Goal: Book appointment/travel/reservation

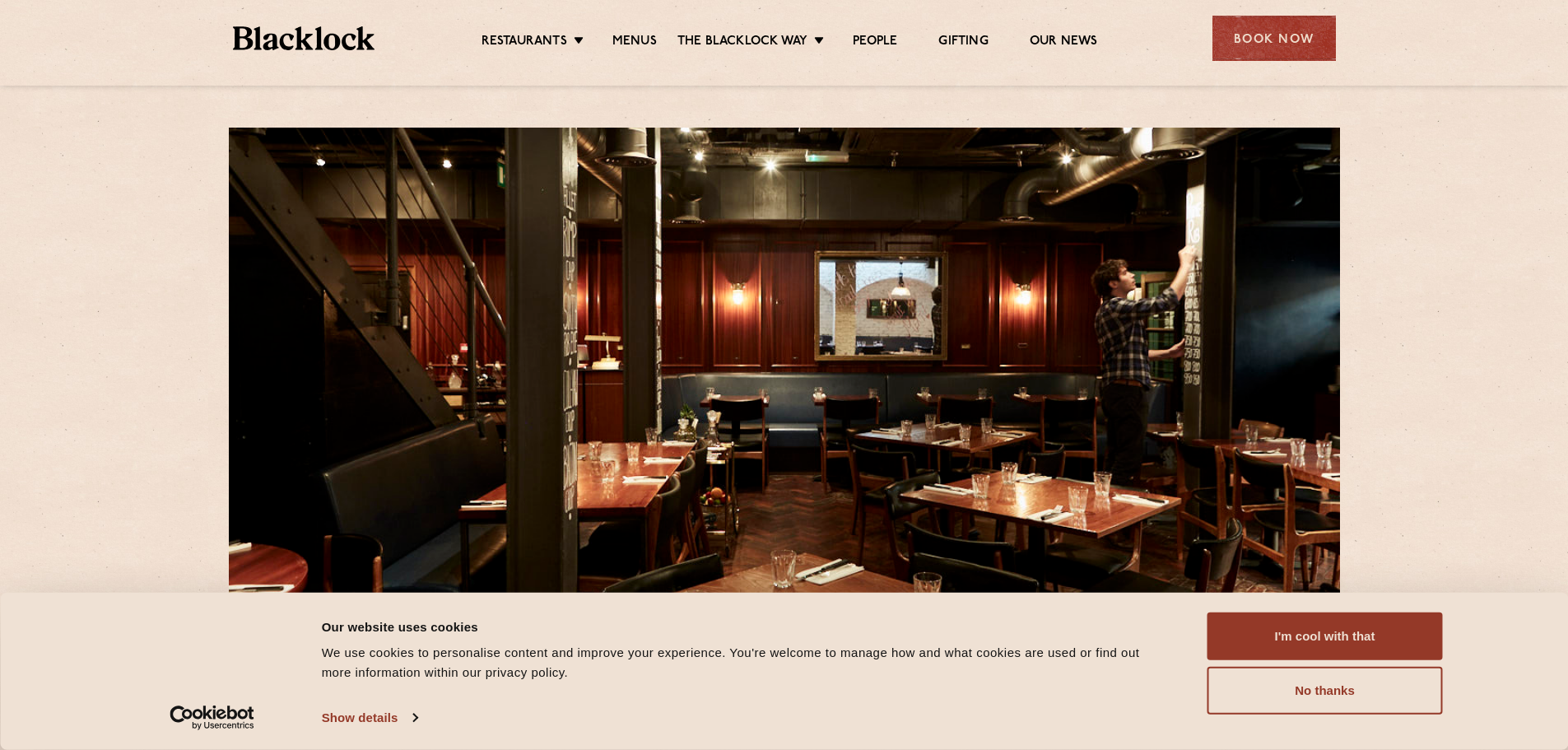
scroll to position [82, 0]
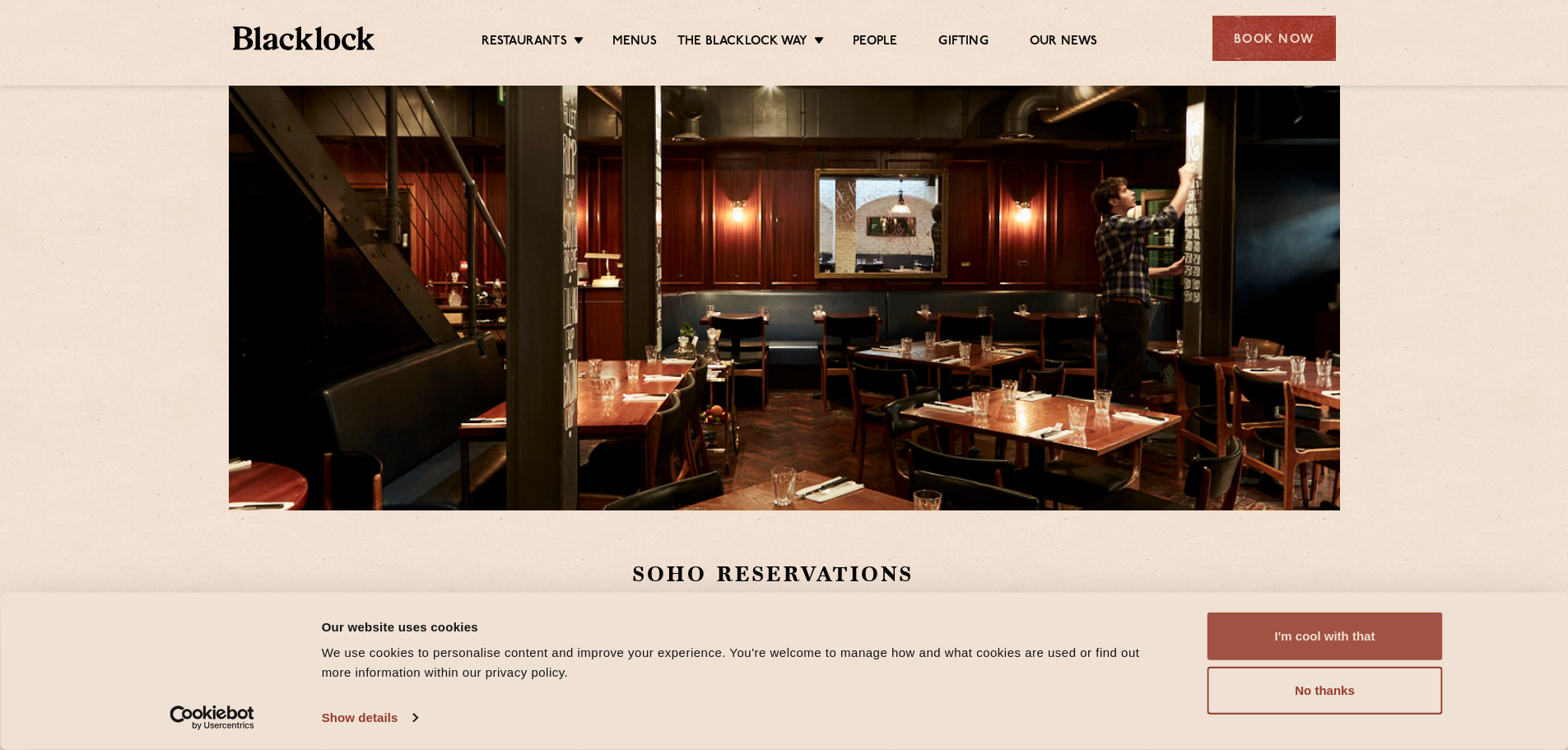
click at [1400, 632] on button "I'm cool with that" at bounding box center [1325, 636] width 235 height 48
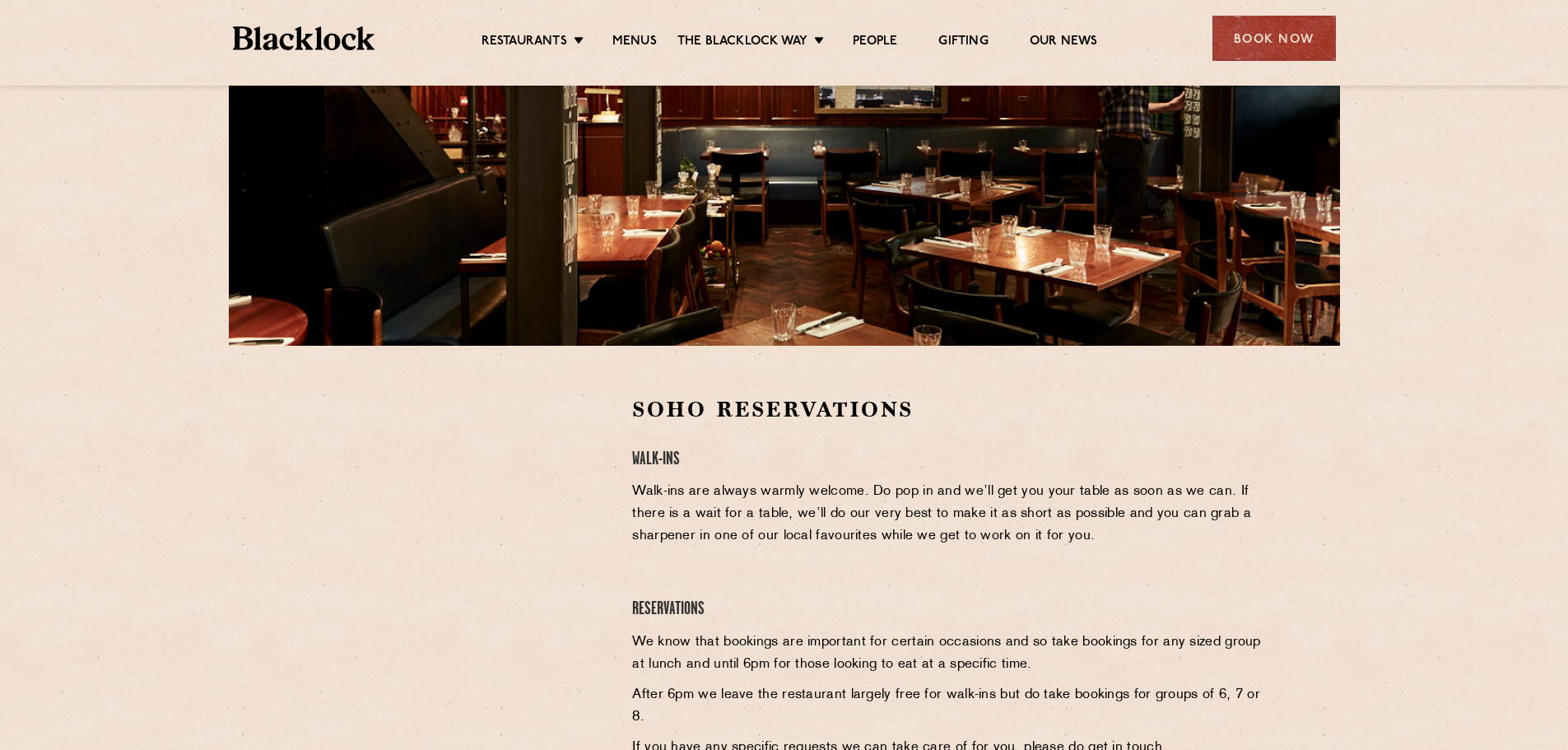
scroll to position [329, 0]
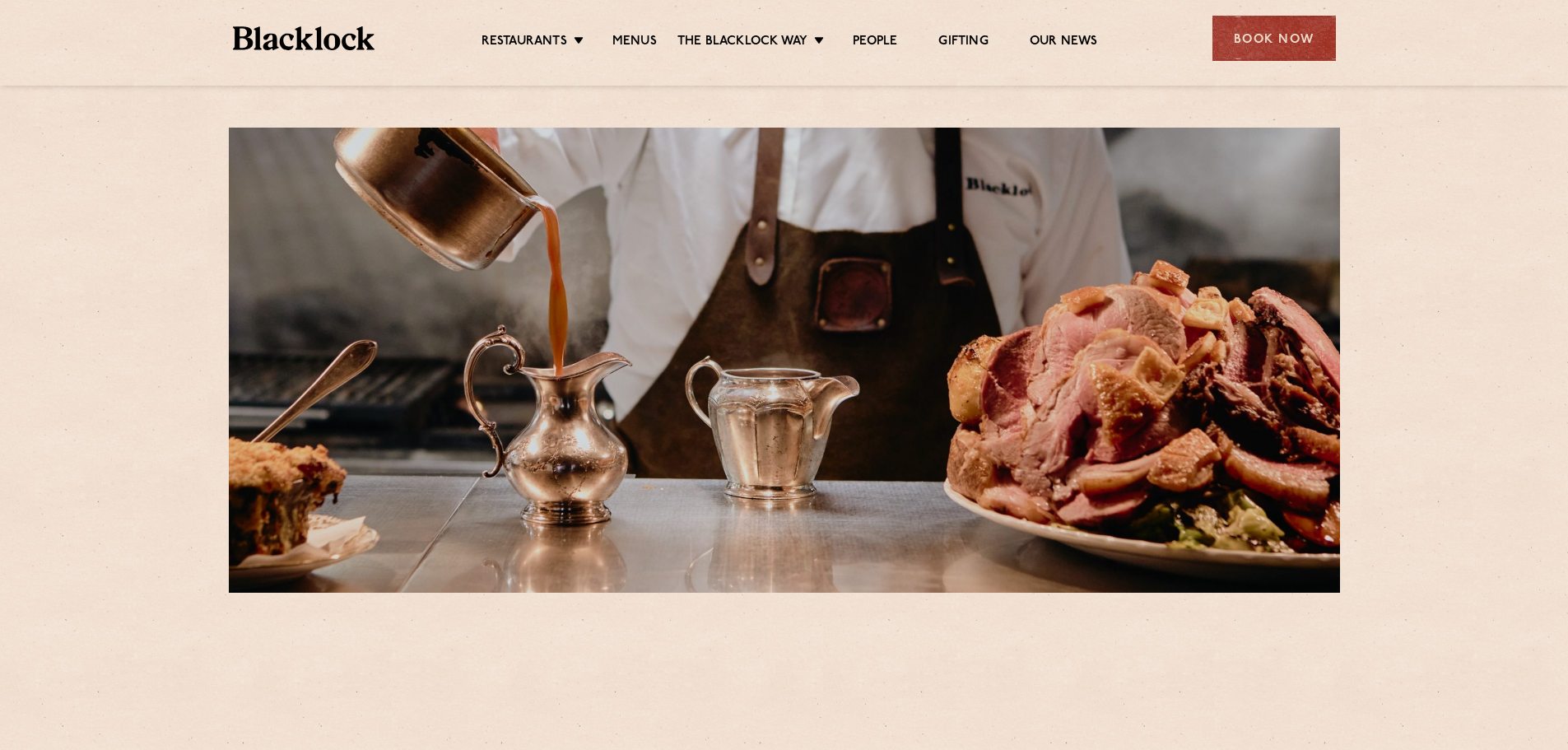
scroll to position [494, 0]
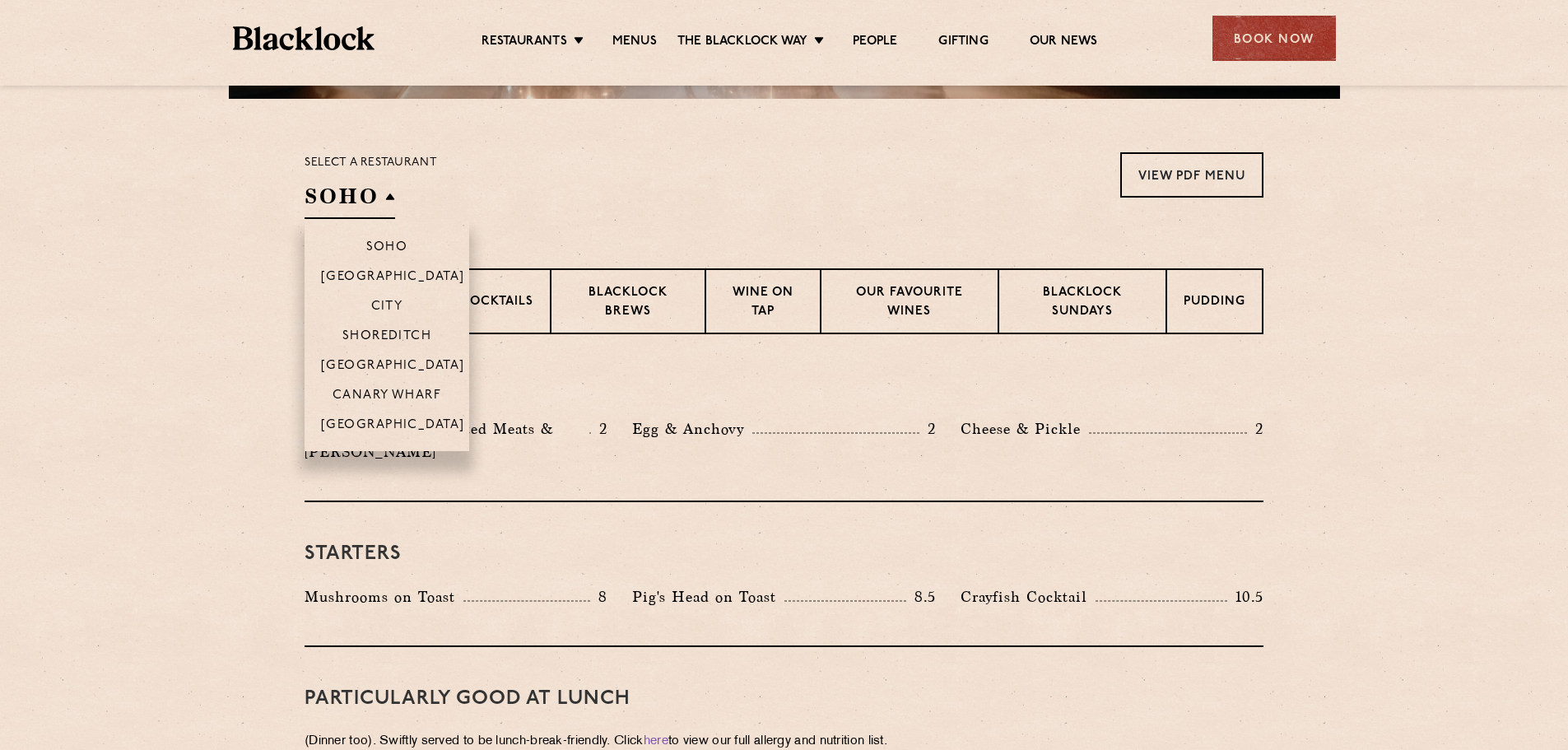
click at [331, 182] on h2 "SOHO" at bounding box center [349, 200] width 90 height 37
click at [382, 328] on li "Shoreditch" at bounding box center [386, 334] width 165 height 29
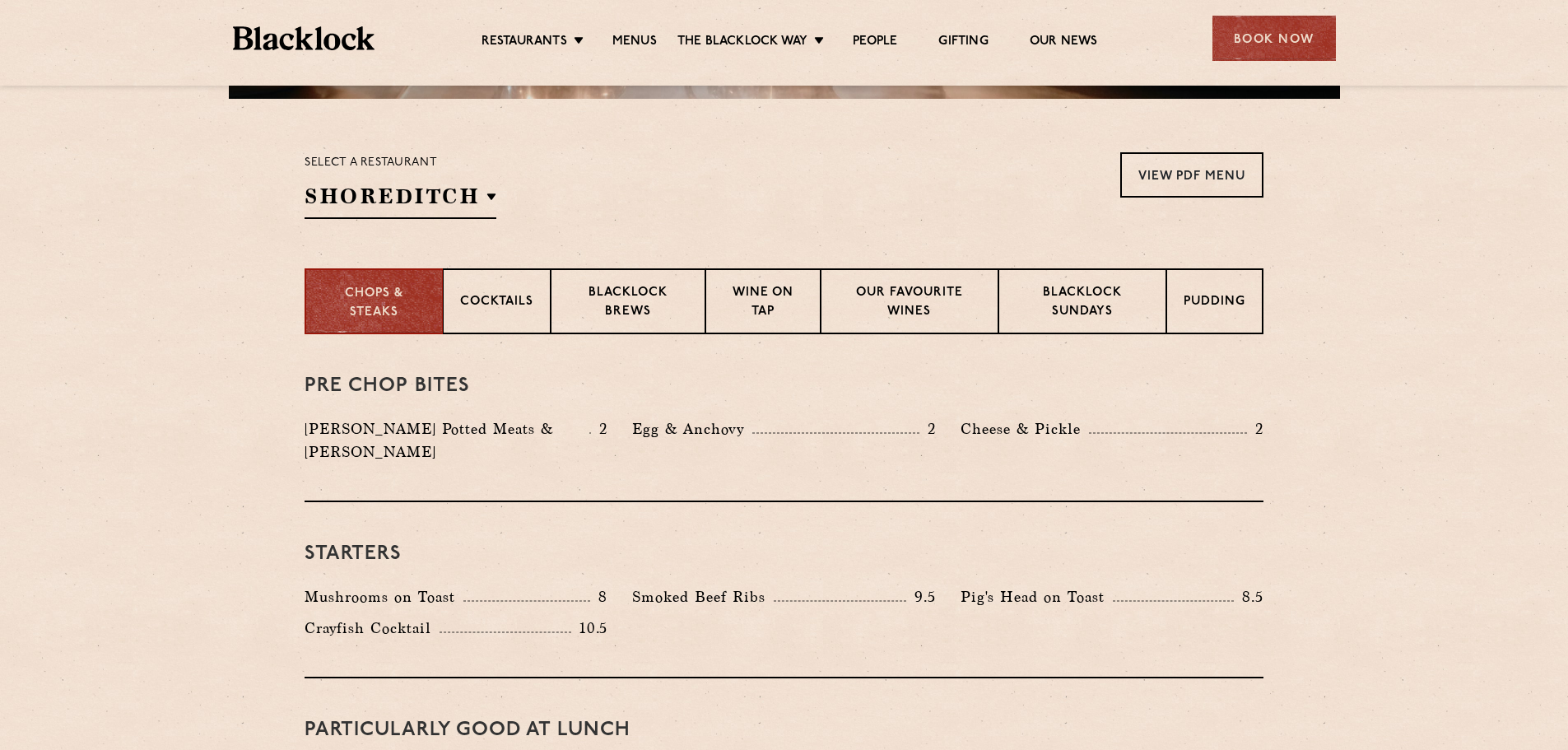
click at [203, 327] on section "Chops & Steaks Cocktails Blacklock Brews Wine on Tap Our favourite wines Blackl…" at bounding box center [784, 300] width 1568 height 65
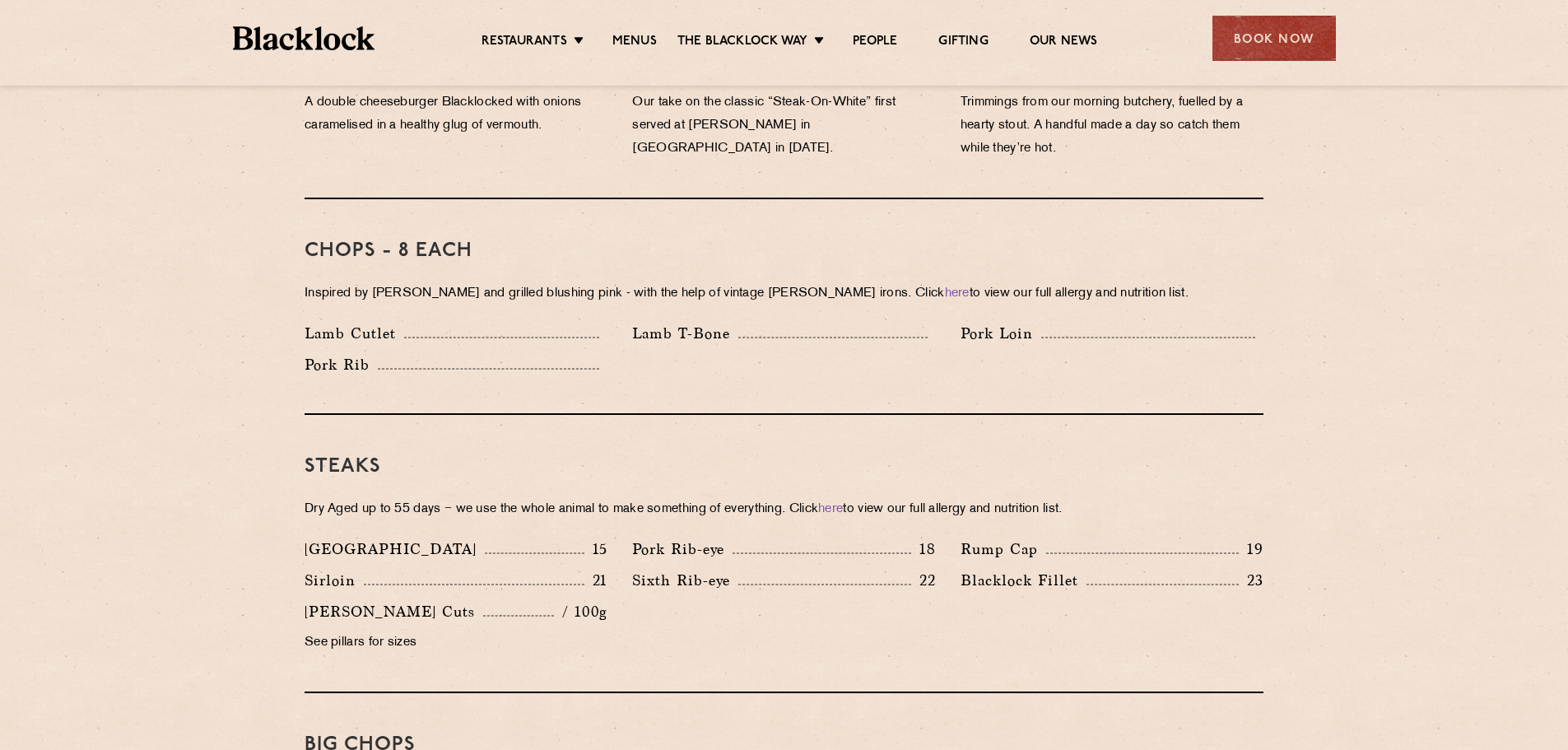
scroll to position [1317, 0]
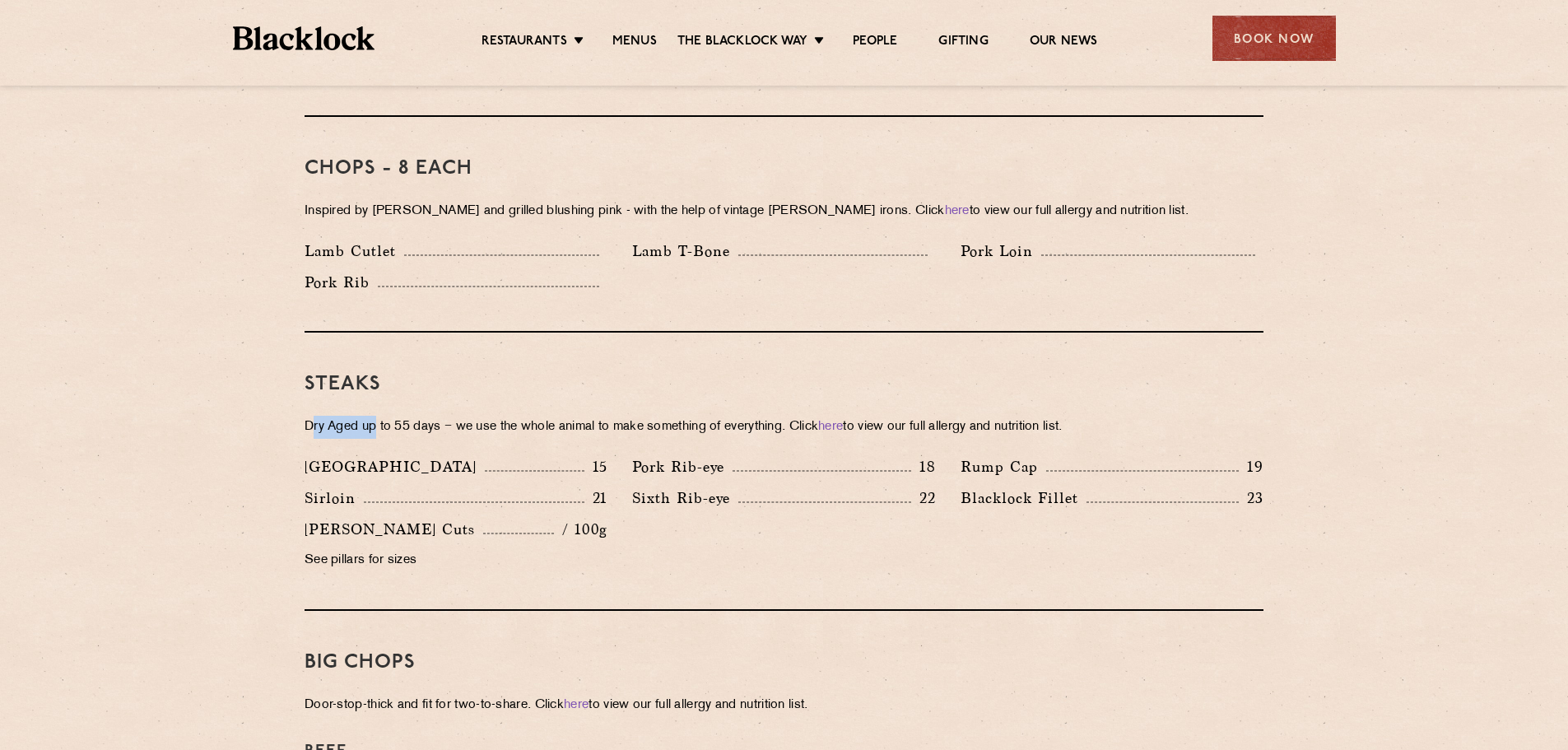
drag, startPoint x: 310, startPoint y: 404, endPoint x: 375, endPoint y: 404, distance: 65.0
click at [375, 416] on p "Dry Aged up to 55 days − we use the whole animal to make something of everythin…" at bounding box center [784, 427] width 959 height 23
click at [1320, 369] on section "Pre Chop Bites Blacklock Potted Meats & Kimchi 2 Egg & Anchovy 2 Cheese & Pickl…" at bounding box center [784, 711] width 1568 height 2399
click at [1317, 397] on section "Pre Chop Bites Blacklock Potted Meats & Kimchi 2 Egg & Anchovy 2 Cheese & Pickl…" at bounding box center [784, 711] width 1568 height 2399
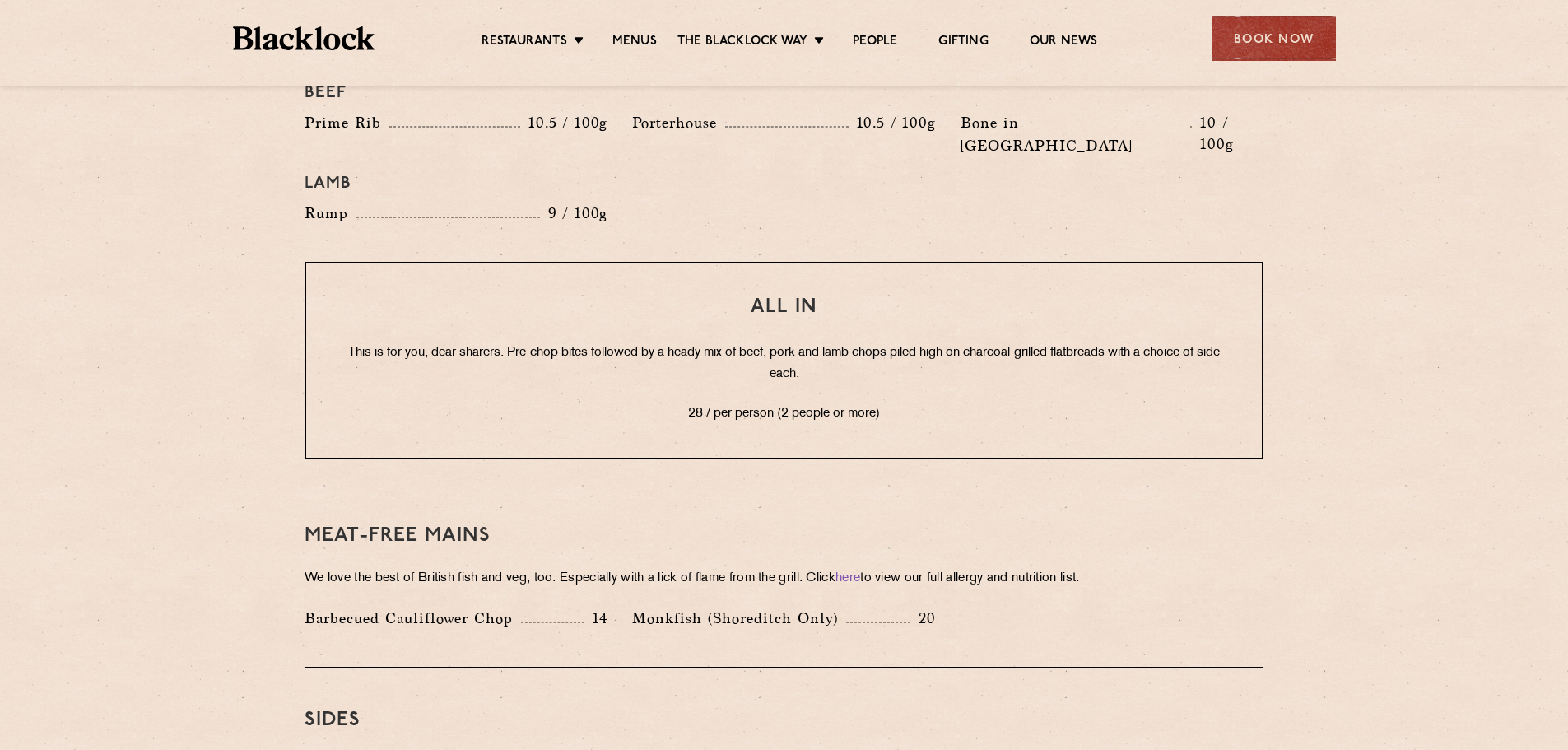
scroll to position [2139, 0]
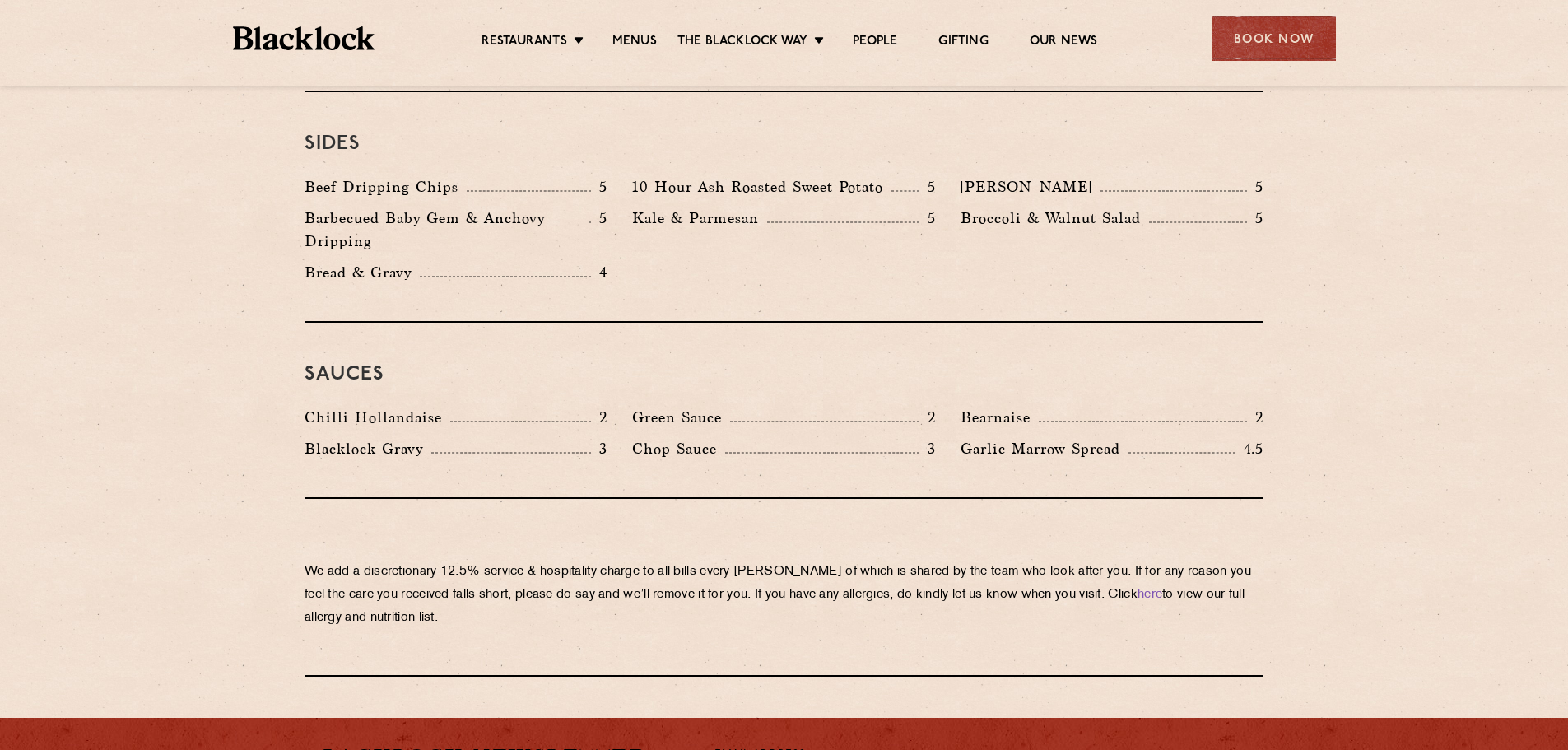
scroll to position [2797, 0]
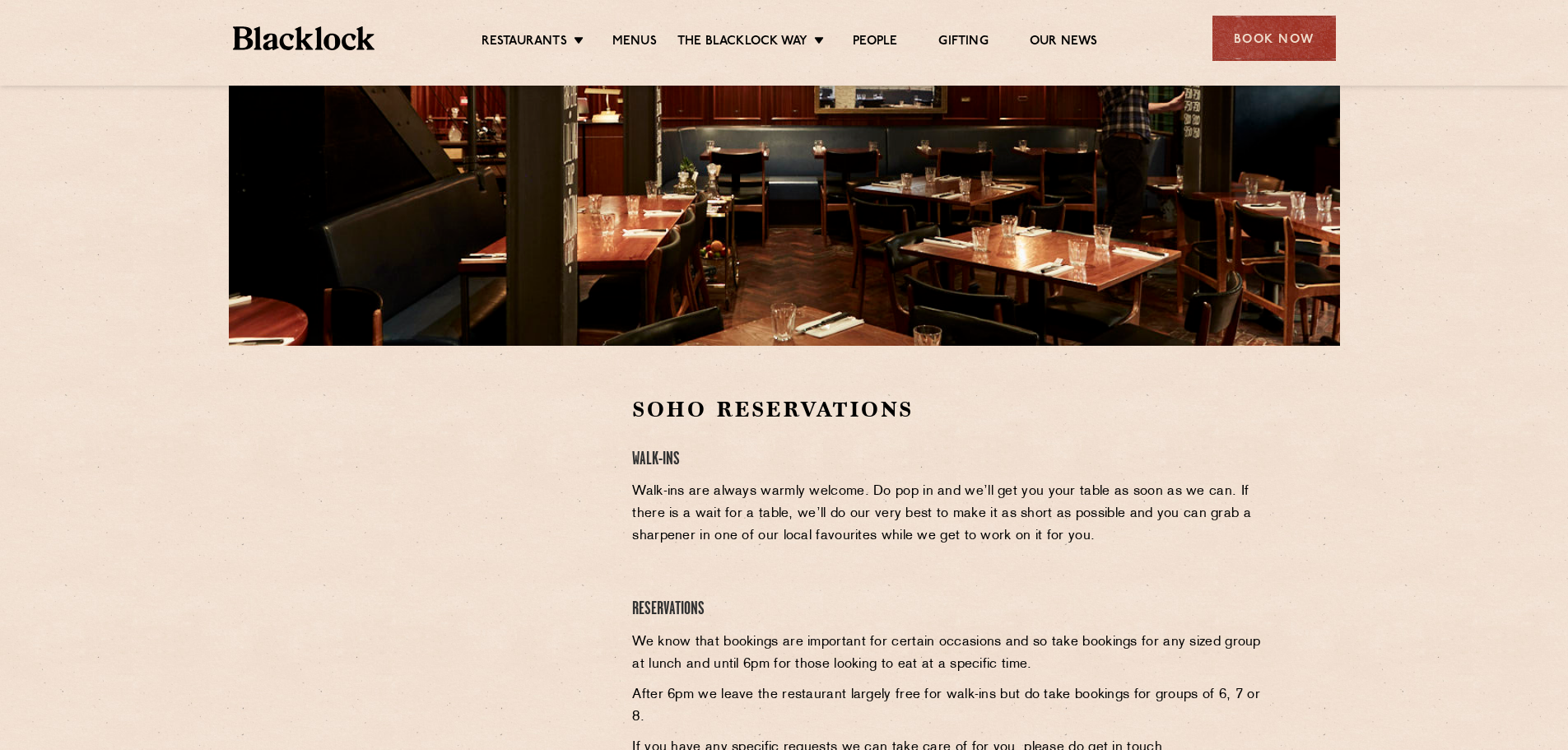
scroll to position [412, 0]
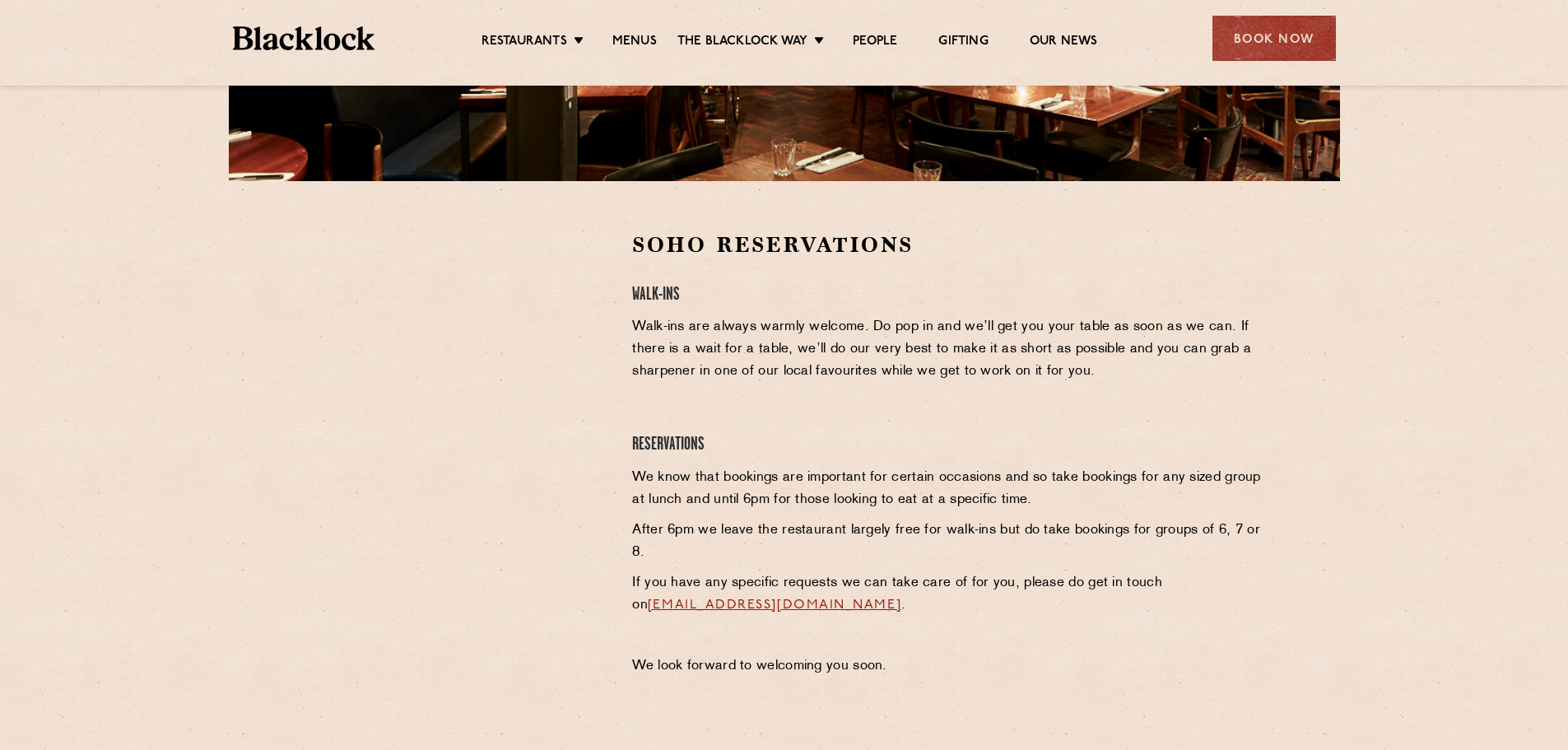
click at [278, 292] on section "Soho Reservations Walk-Ins Walk-ins are always warmly welcome. Do pop in and we…" at bounding box center [784, 457] width 1568 height 554
click at [230, 428] on section "Soho Reservations Walk-Ins Walk-ins are always warmly welcome. Do pop in and we…" at bounding box center [784, 457] width 1568 height 554
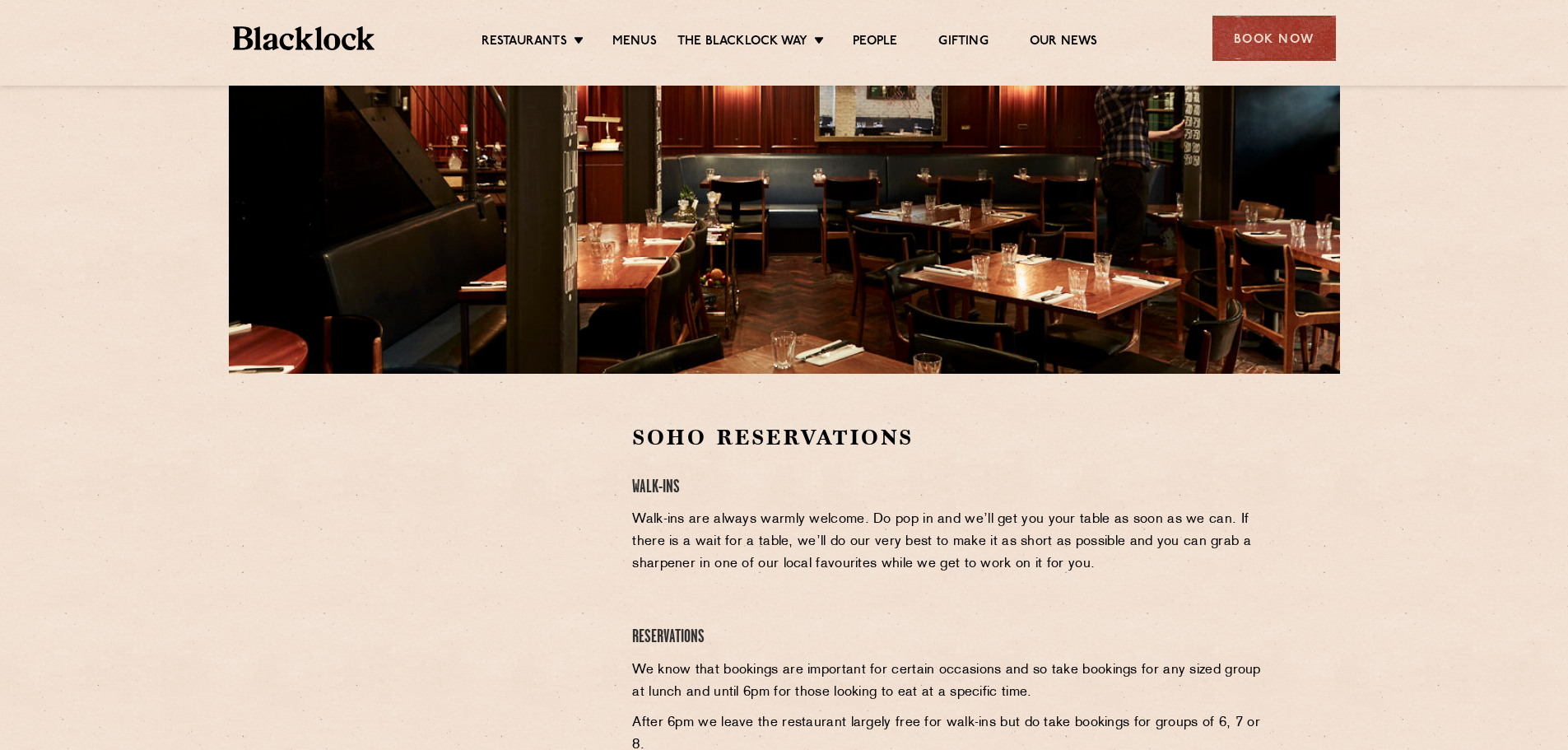
scroll to position [0, 0]
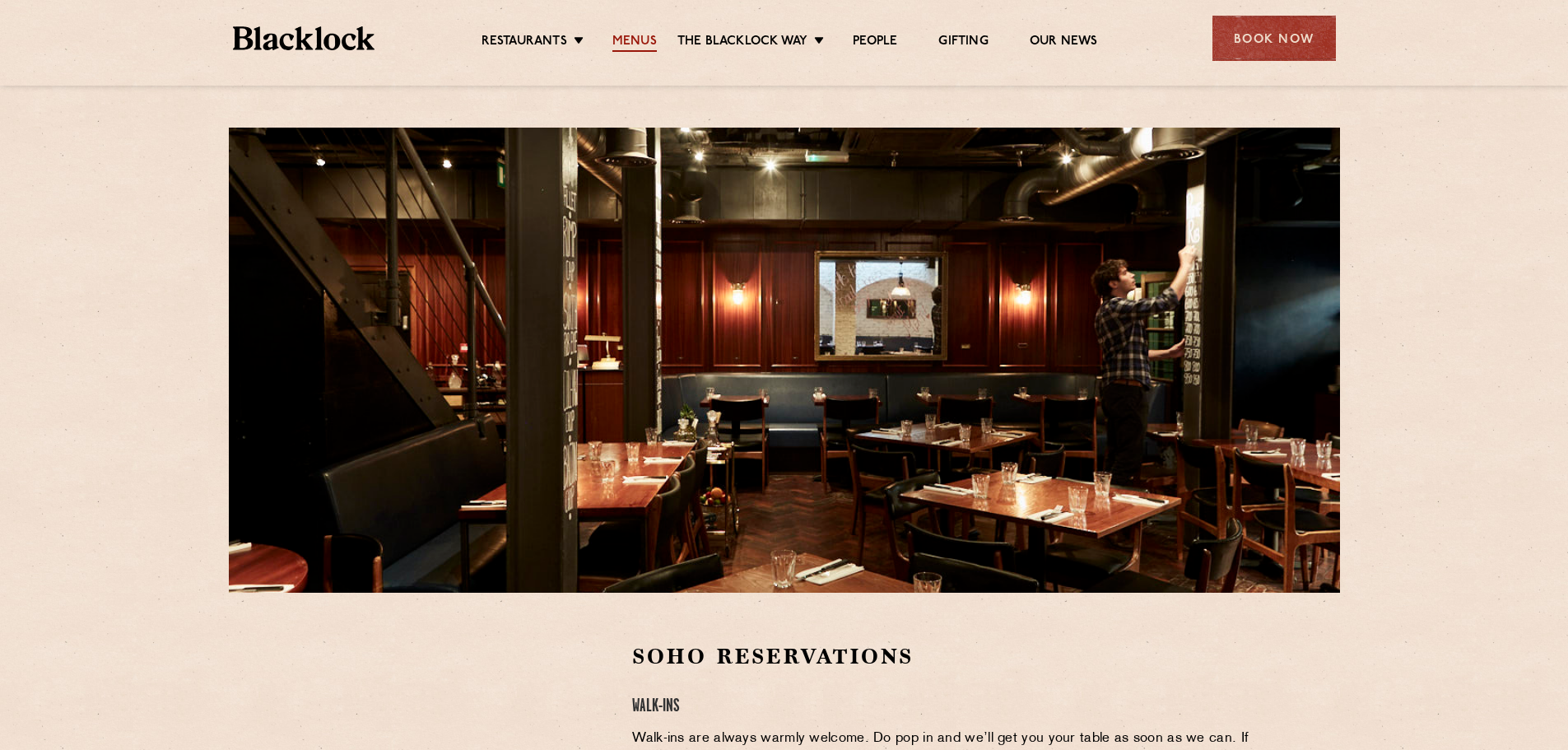
click at [632, 44] on link "Menus" at bounding box center [634, 43] width 44 height 18
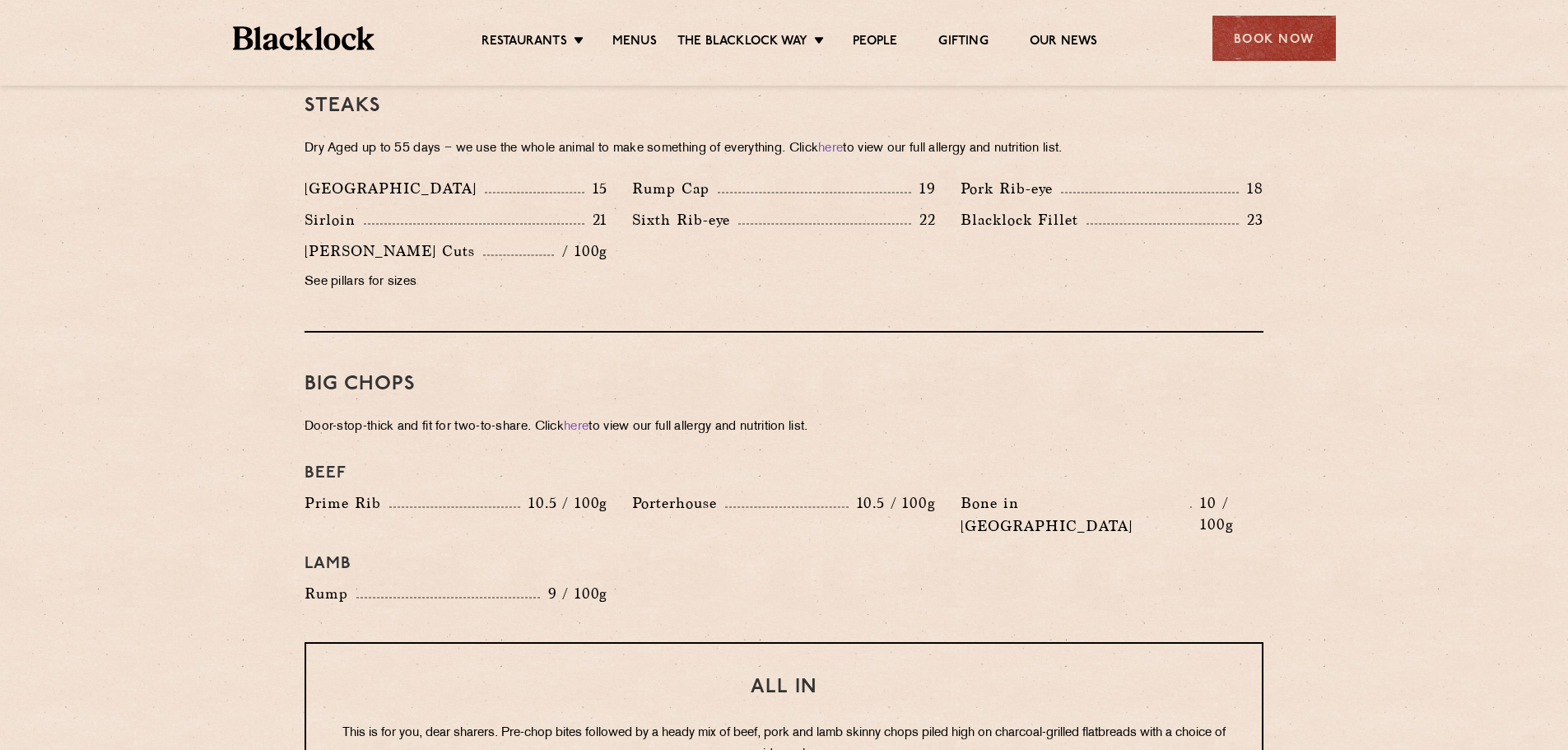
scroll to position [1646, 0]
